Goal: Find contact information: Find contact information

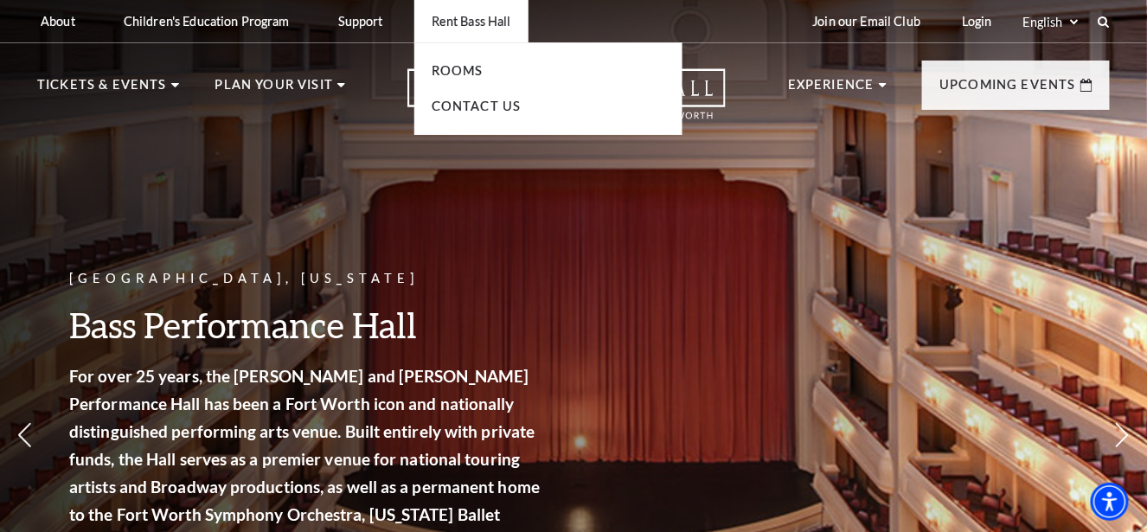
click at [464, 21] on p "Rent Bass Hall" at bounding box center [472, 21] width 80 height 15
click at [457, 70] on link "Rooms" at bounding box center [458, 70] width 52 height 15
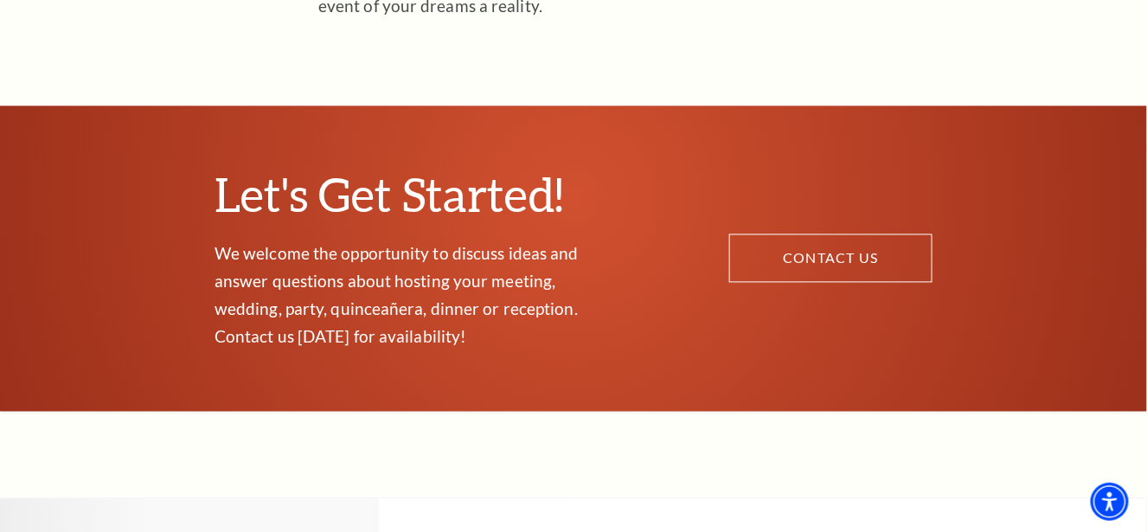
scroll to position [951, 0]
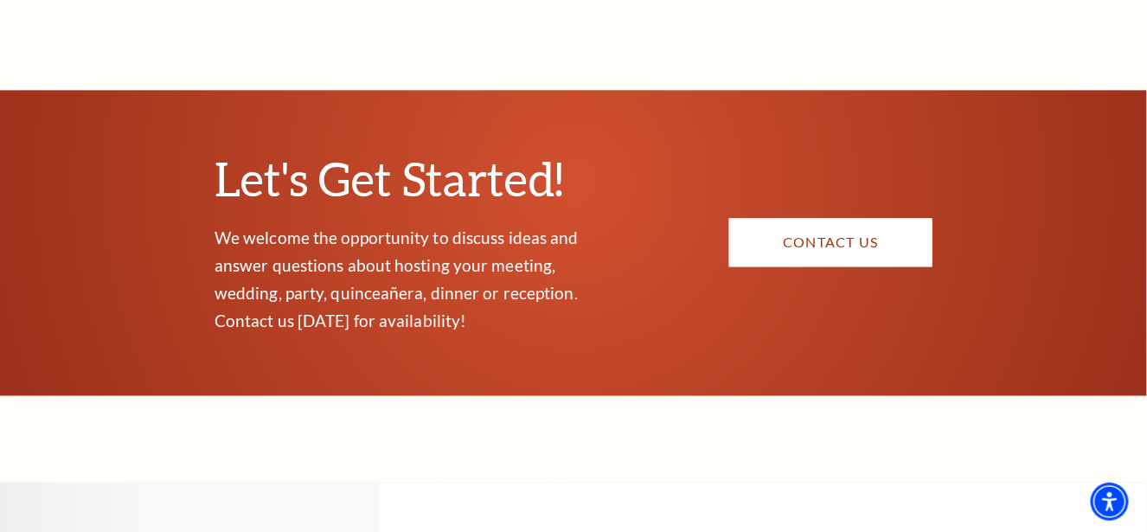
click at [807, 219] on link "CONTACT US" at bounding box center [830, 243] width 203 height 48
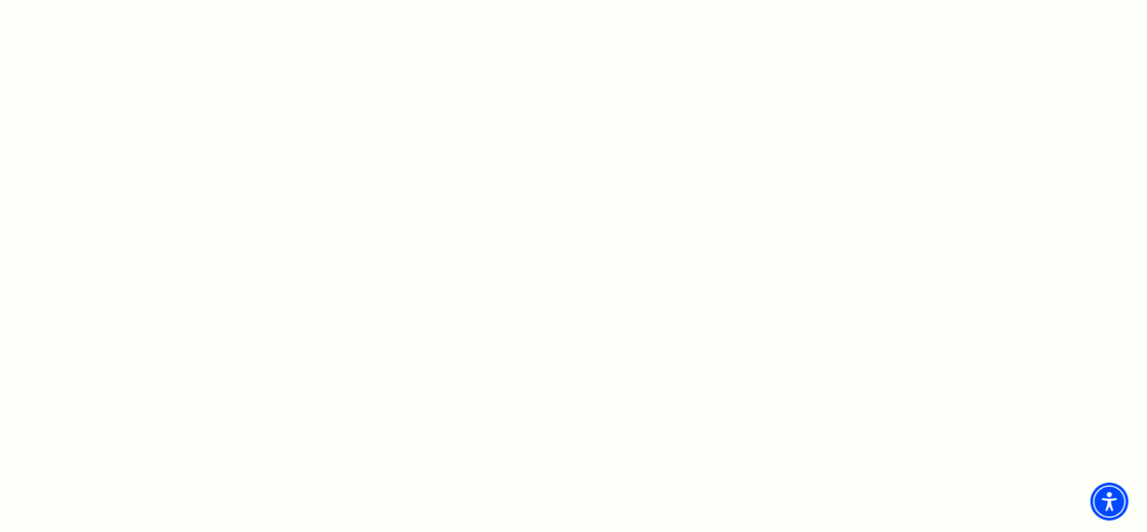
scroll to position [1297, 0]
